Goal: Information Seeking & Learning: Check status

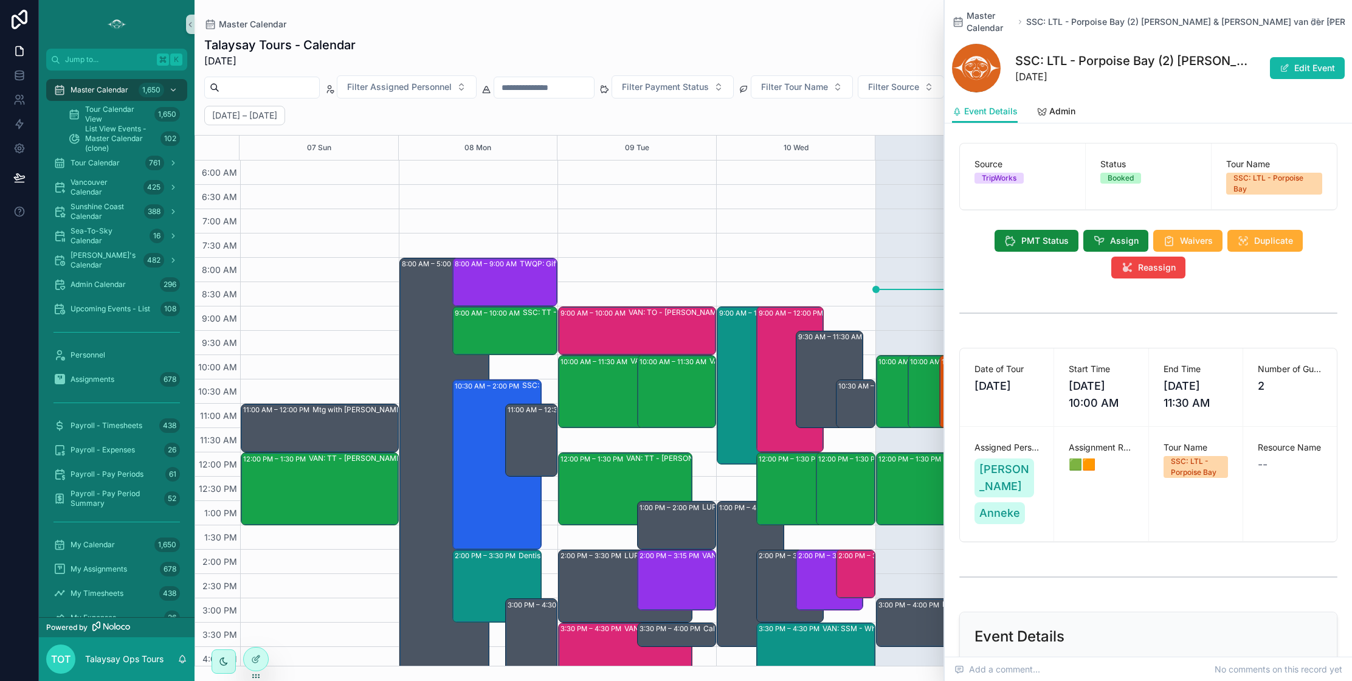
scroll to position [9, 0]
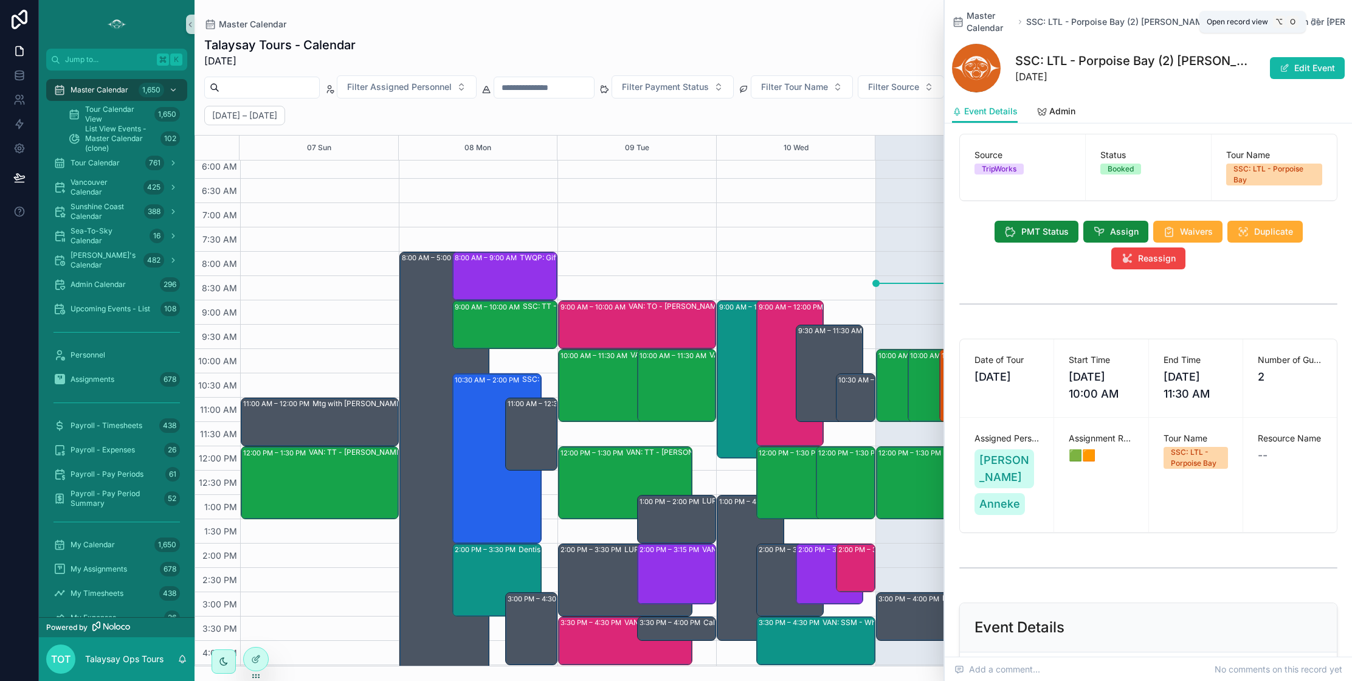
click at [1317, 21] on icon "scrollable content" at bounding box center [1316, 22] width 10 height 10
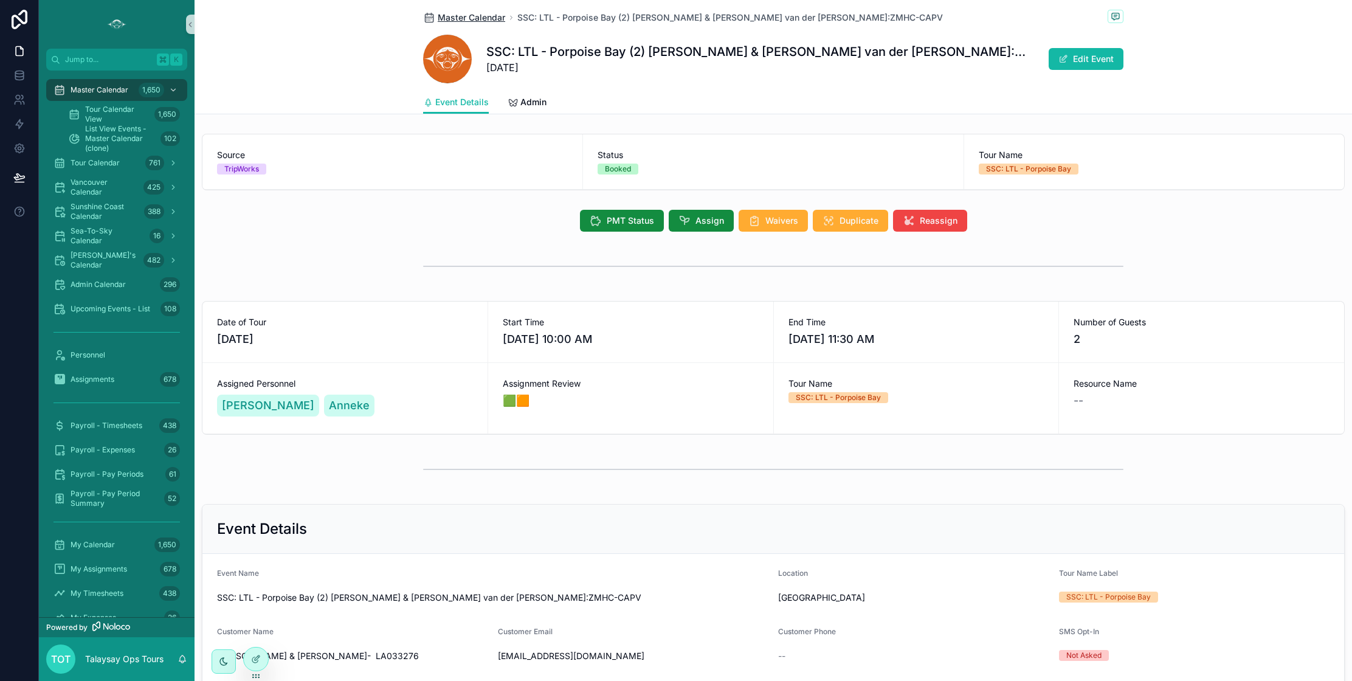
click at [470, 16] on span "Master Calendar" at bounding box center [471, 18] width 67 height 12
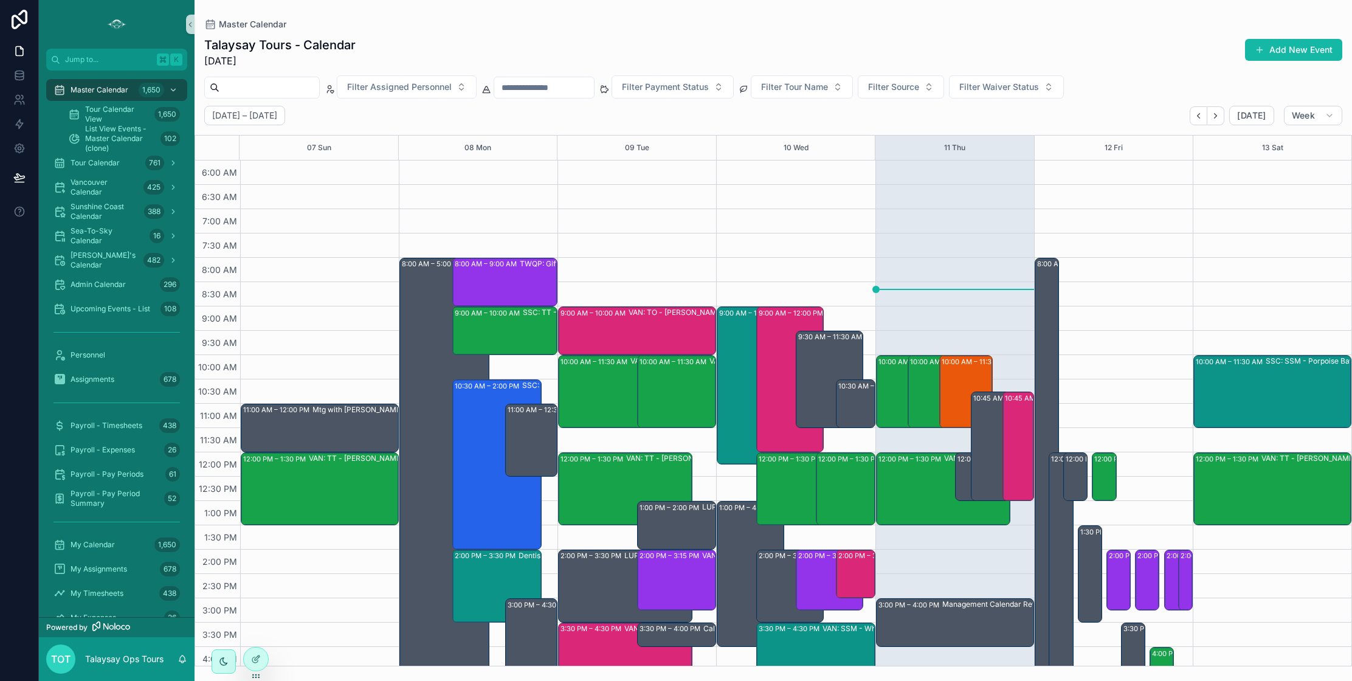
scroll to position [224, 0]
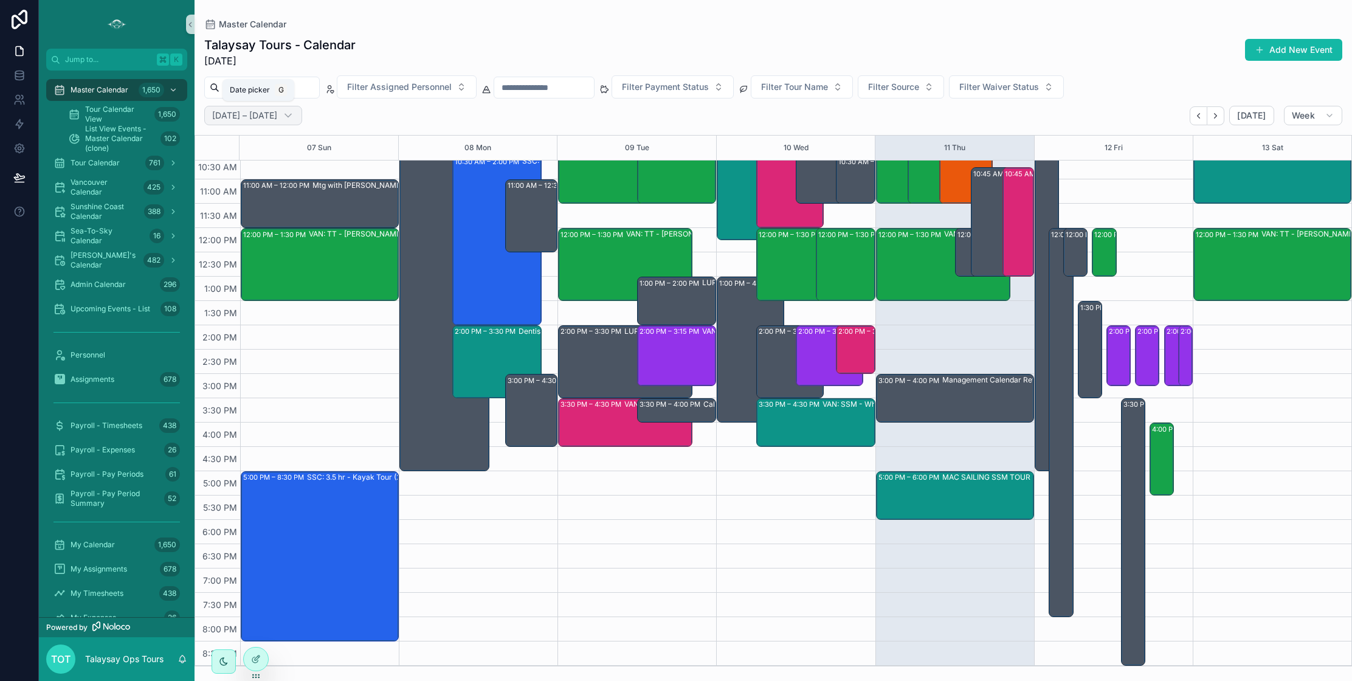
click at [266, 119] on h2 "[DATE] – [DATE]" at bounding box center [244, 115] width 65 height 12
select select "****"
select select "*"
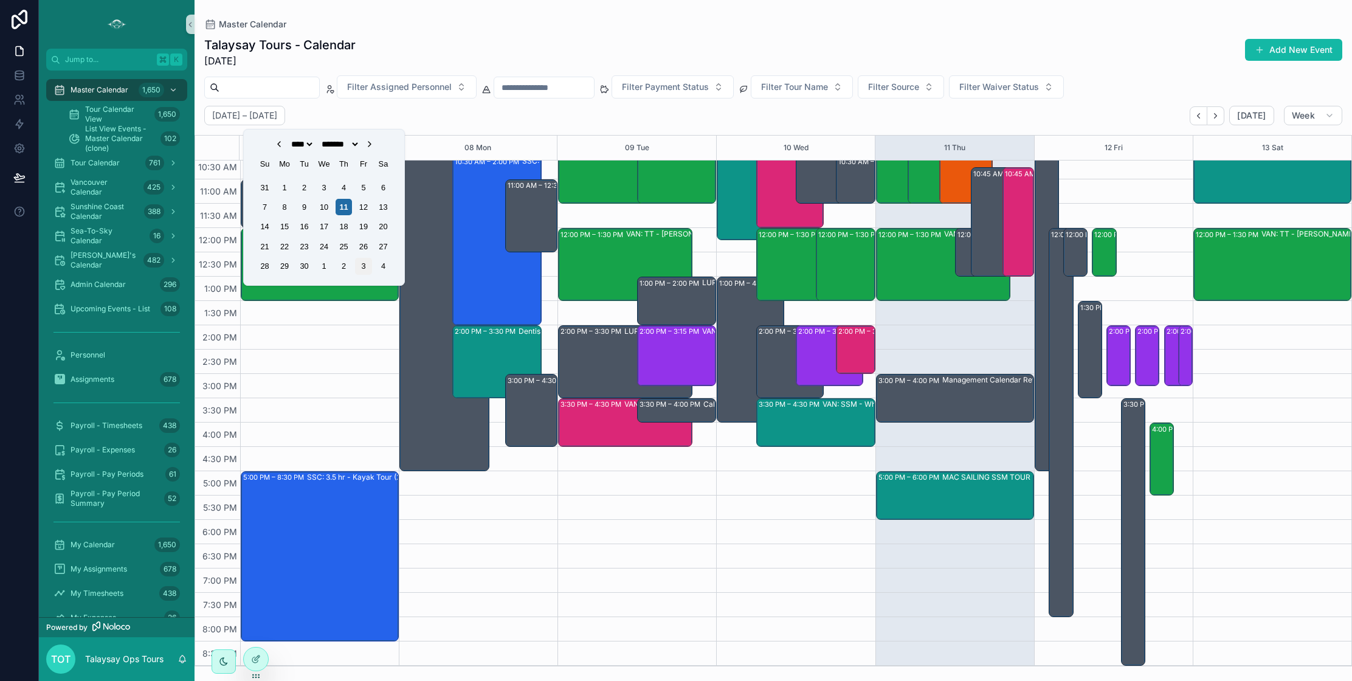
click at [364, 269] on div "3" at bounding box center [363, 266] width 16 height 16
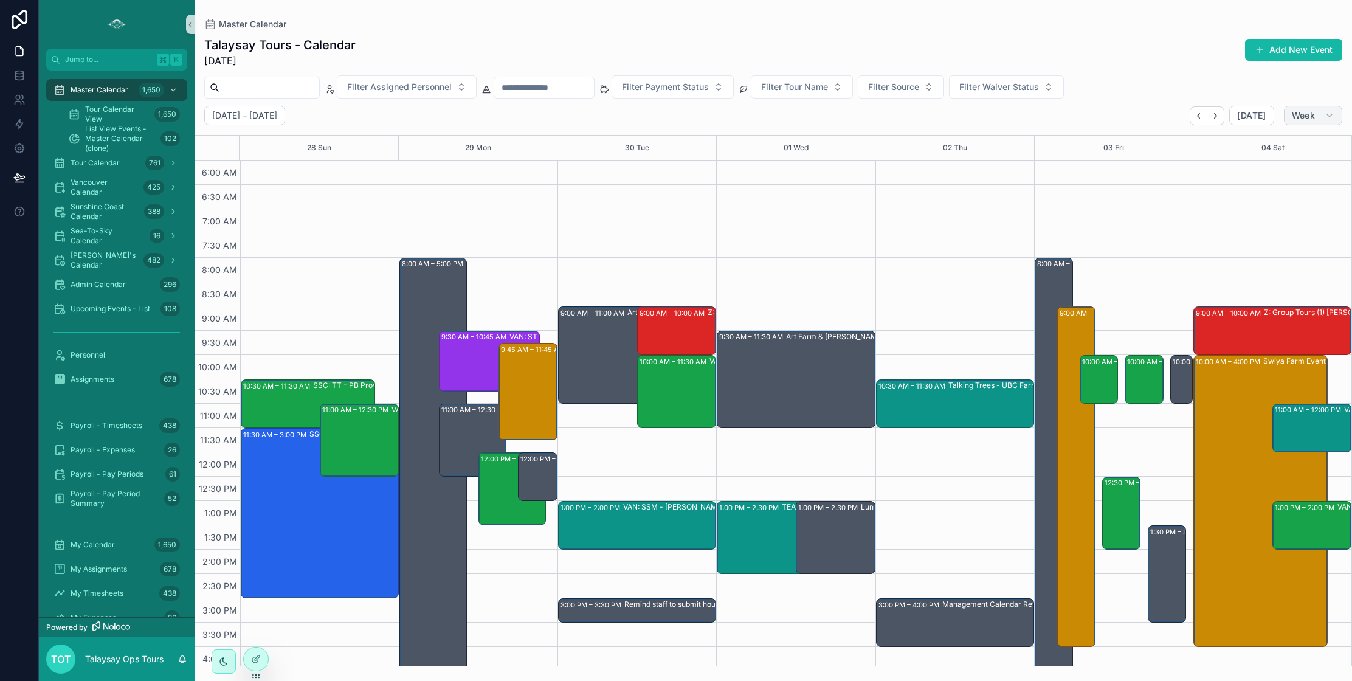
click at [1299, 114] on span "Week" at bounding box center [1303, 115] width 23 height 11
click at [1273, 213] on button "Day D" at bounding box center [1288, 212] width 88 height 22
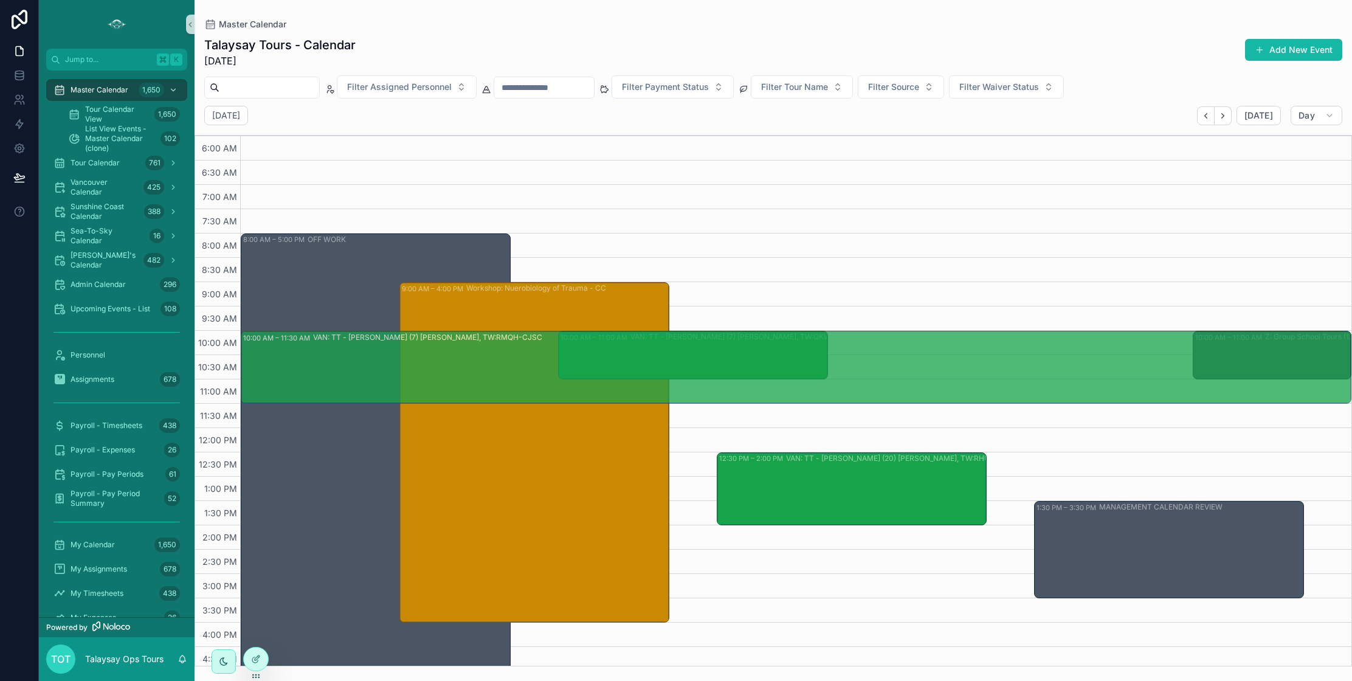
drag, startPoint x: 1013, startPoint y: 376, endPoint x: 1013, endPoint y: 408, distance: 31.6
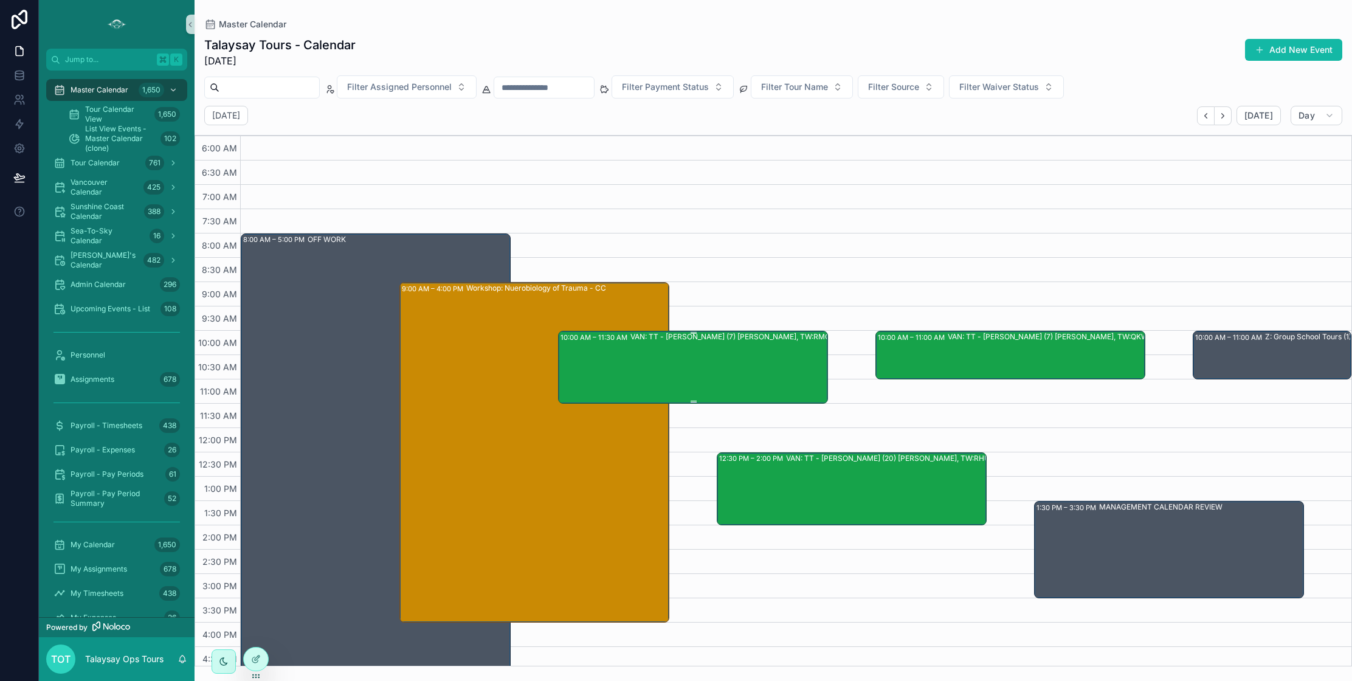
click at [723, 377] on div "VAN: TT - [PERSON_NAME] (7) [PERSON_NAME], TW:RMQH-CJSC" at bounding box center [744, 366] width 229 height 71
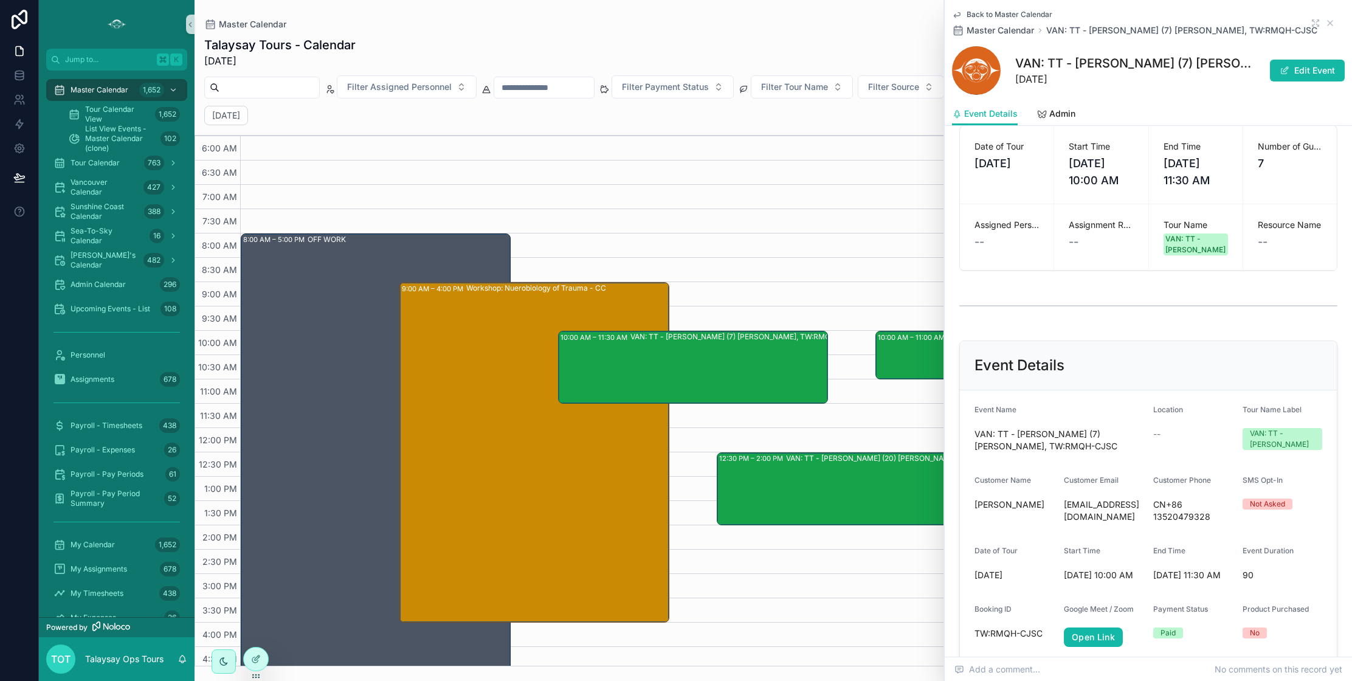
scroll to position [275, 0]
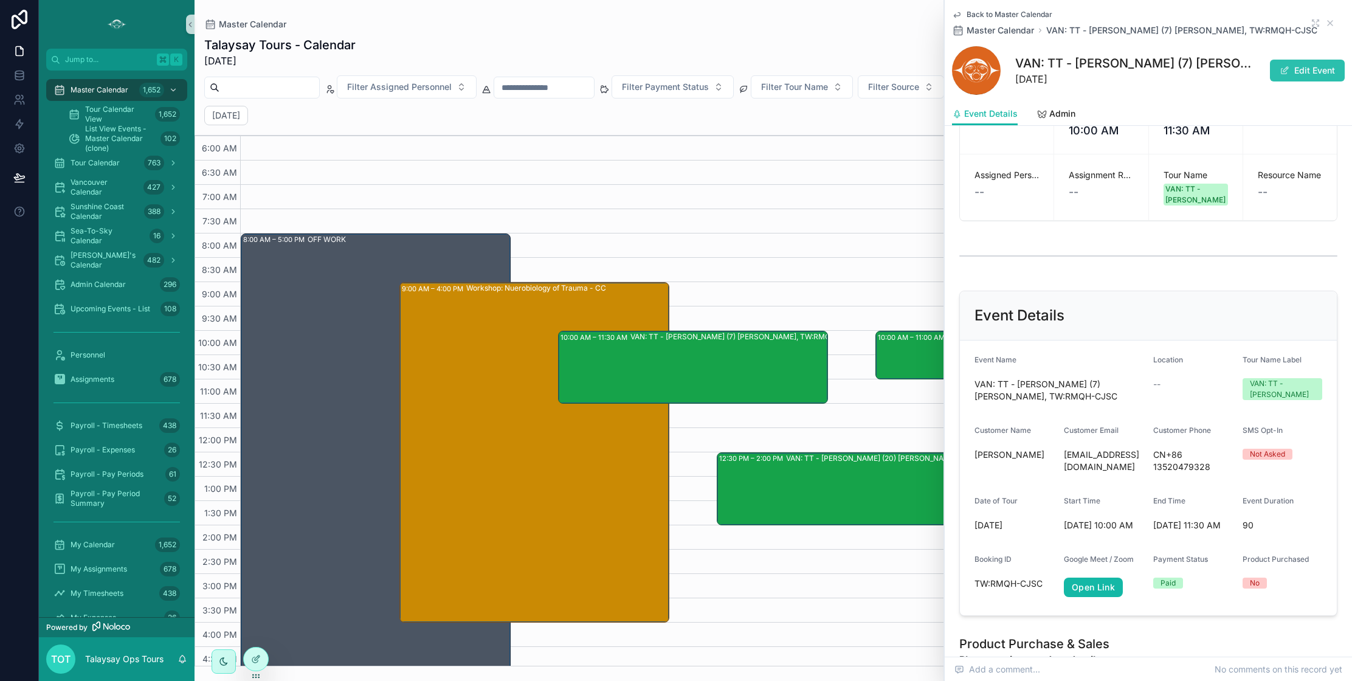
click at [1310, 74] on button "Edit Event" at bounding box center [1307, 71] width 75 height 22
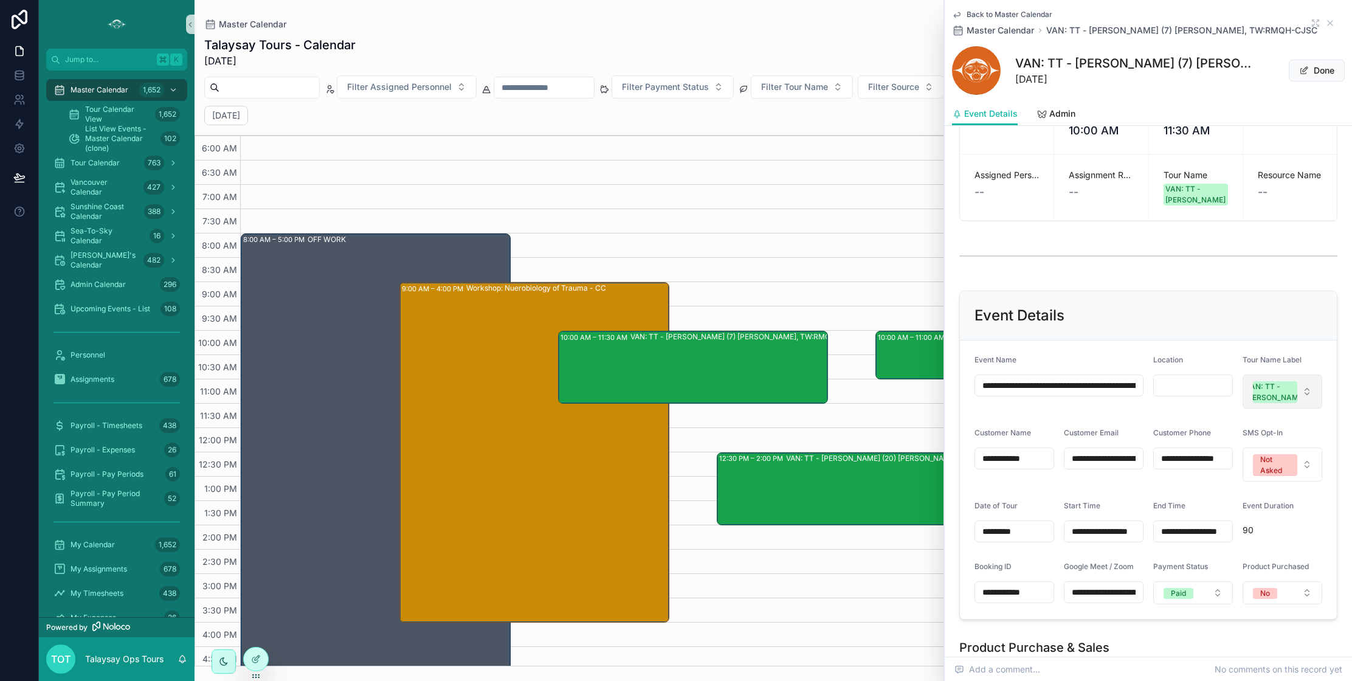
click at [1280, 399] on div "VAN: TT - [PERSON_NAME]" at bounding box center [1275, 392] width 60 height 22
type input "***"
click at [1266, 505] on div "Scheduling / Cancelled" at bounding box center [1254, 504] width 79 height 11
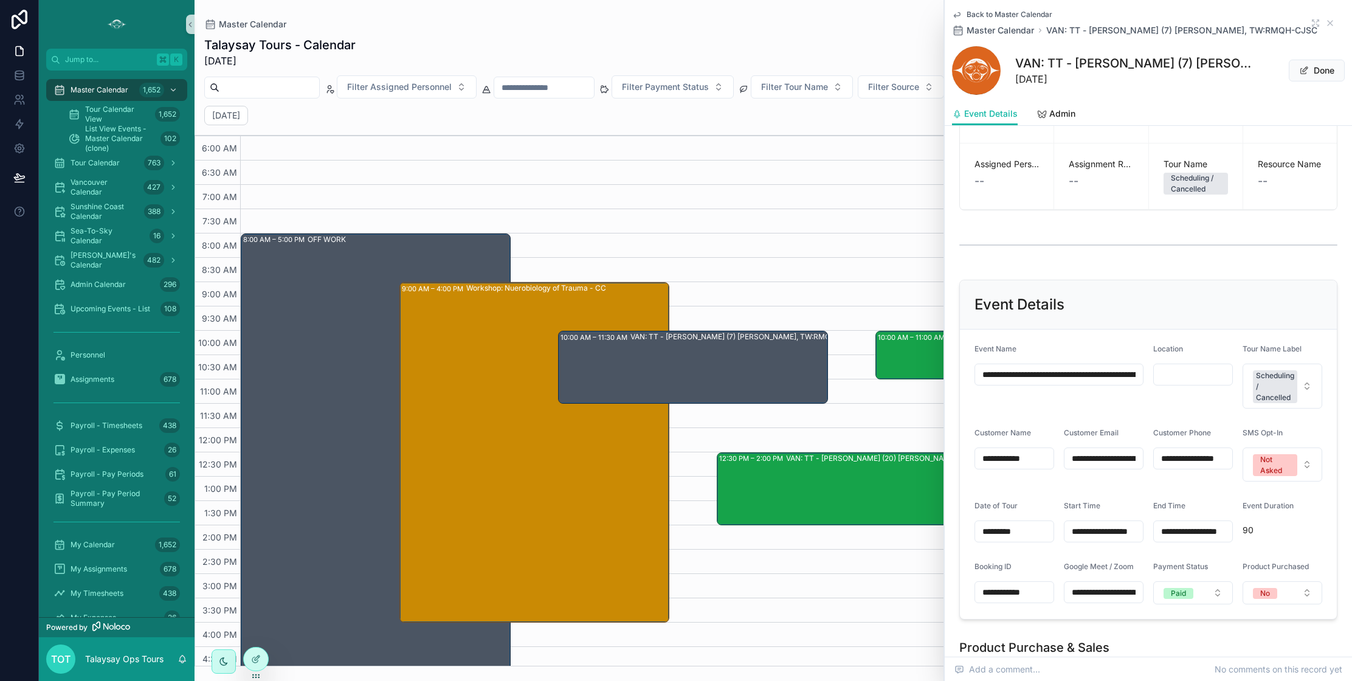
click at [906, 357] on div "10:00 AM – 11:00 AM VAN: [GEOGRAPHIC_DATA][PERSON_NAME] (7) [PERSON_NAME], TW:Q…" at bounding box center [1011, 355] width 266 height 46
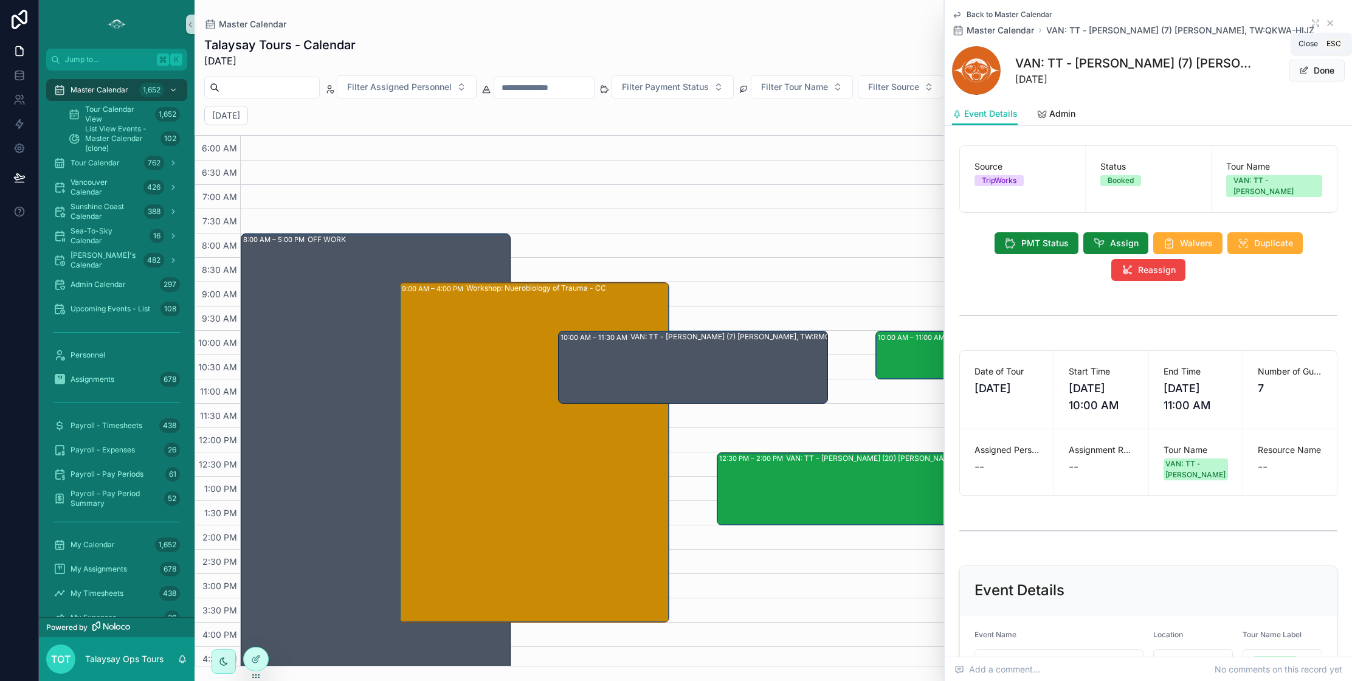
click at [1328, 22] on icon "scrollable content" at bounding box center [1330, 23] width 10 height 10
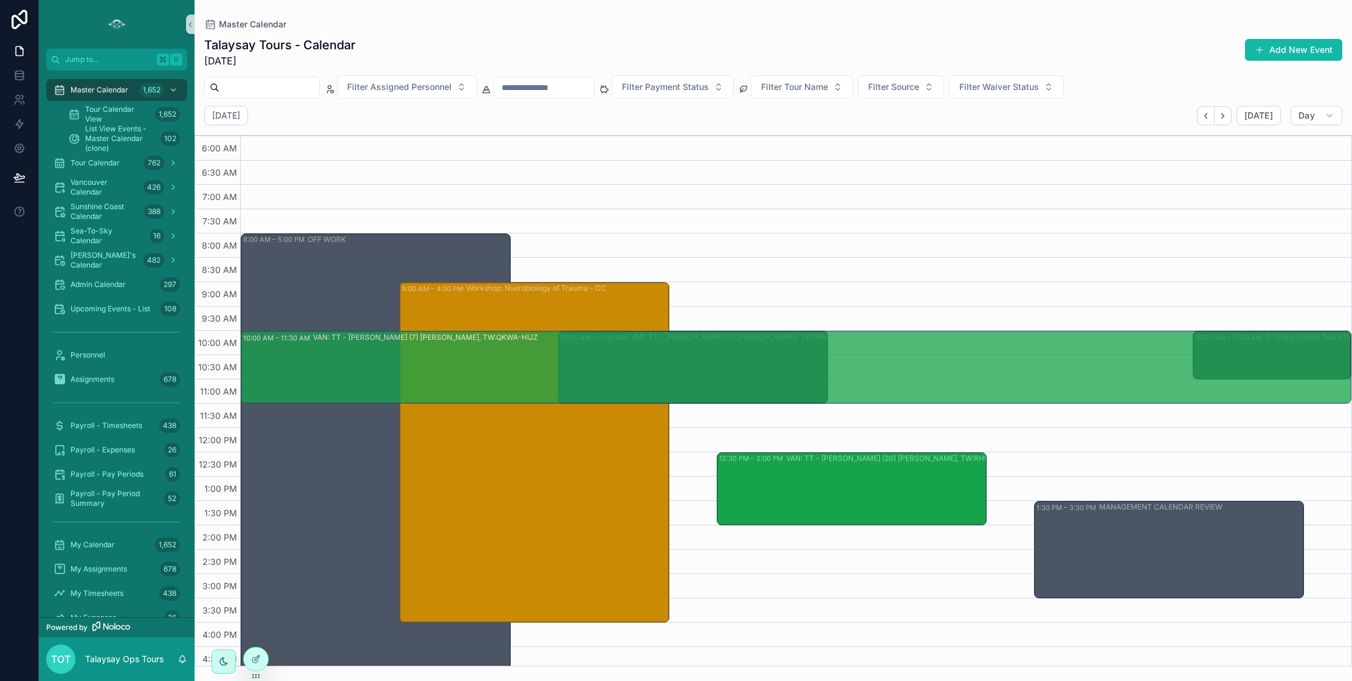
drag, startPoint x: 1008, startPoint y: 376, endPoint x: 1008, endPoint y: 406, distance: 29.8
